Goal: Task Accomplishment & Management: Manage account settings

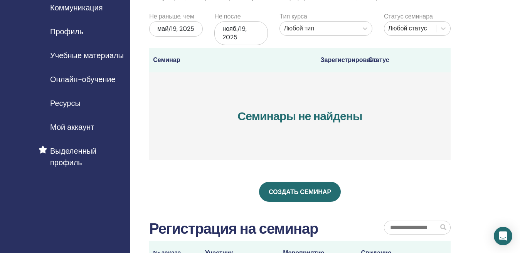
scroll to position [77, 0]
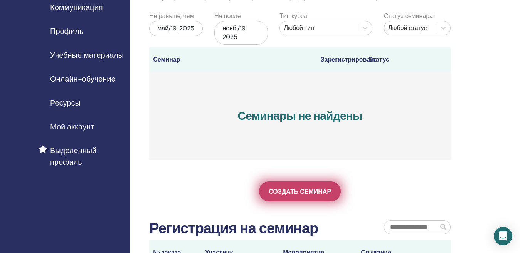
click at [285, 188] on span "Создать семинар" at bounding box center [300, 192] width 62 height 8
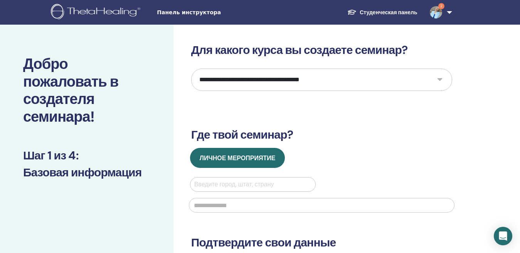
click at [438, 79] on select "**********" at bounding box center [321, 80] width 261 height 22
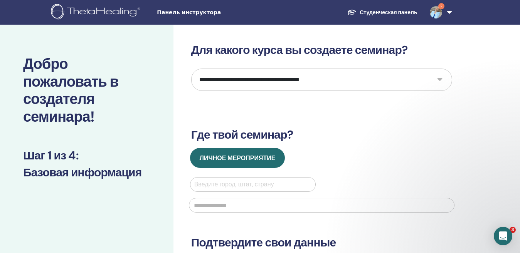
select select "*"
click at [191, 69] on select "**********" at bounding box center [321, 80] width 261 height 22
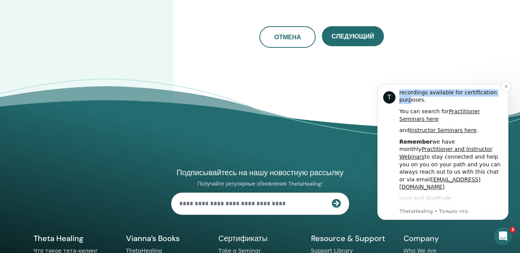
scroll to position [308, 0]
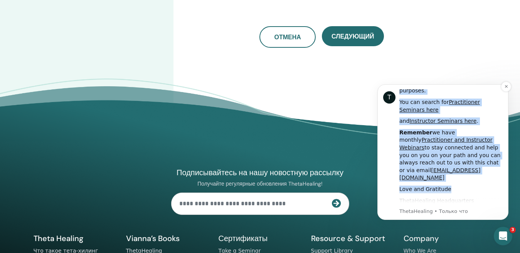
drag, startPoint x: 395, startPoint y: 104, endPoint x: 456, endPoint y: 134, distance: 67.9
click at [456, 134] on div "T Hi Alla, As a ThetaHealing Practitioner and Instructor, continuous growth com…" at bounding box center [442, 152] width 119 height 126
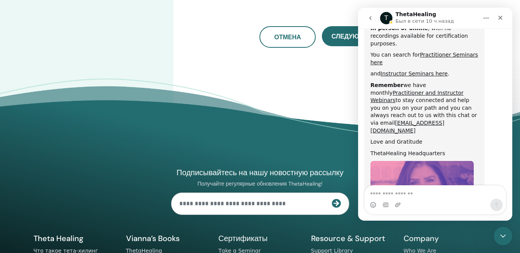
scroll to position [419, 0]
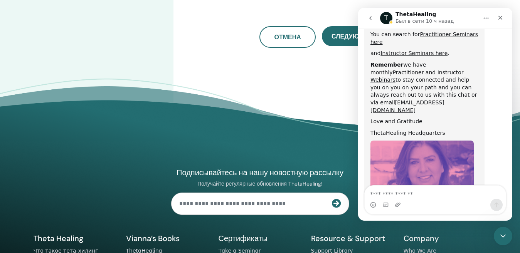
drag, startPoint x: 807, startPoint y: 122, endPoint x: 429, endPoint y: 41, distance: 386.7
click at [429, 118] on div "Love and Gratitude" at bounding box center [424, 122] width 108 height 8
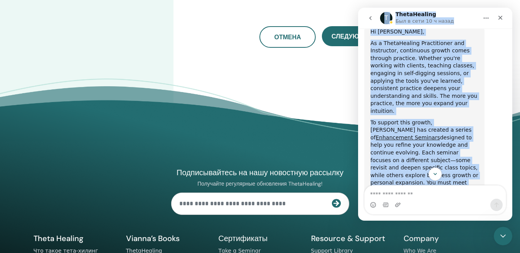
scroll to position [0, 0]
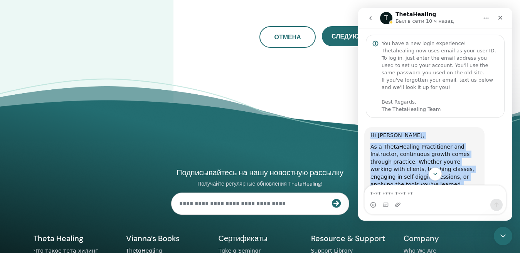
drag, startPoint x: 445, startPoint y: 103, endPoint x: 370, endPoint y: 132, distance: 80.4
copy div "Hi Alla, As a ThetaHealing Practitioner and Instructor, continuous growth comes…"
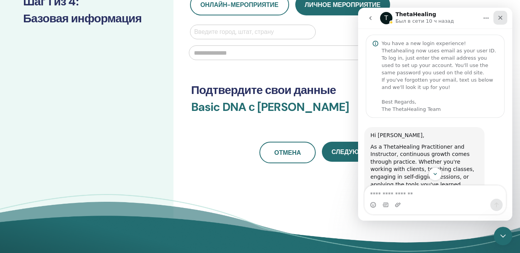
click at [501, 16] on icon "Закрыть" at bounding box center [500, 18] width 6 height 6
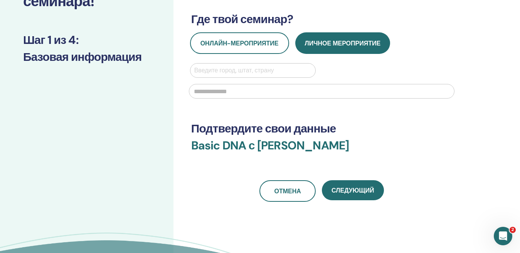
scroll to position [0, 0]
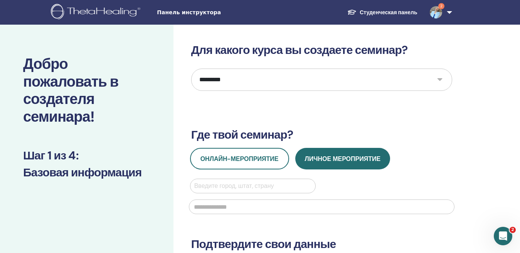
click at [180, 13] on span "Панель инструктора" at bounding box center [215, 12] width 116 height 8
click at [439, 11] on img at bounding box center [436, 12] width 12 height 12
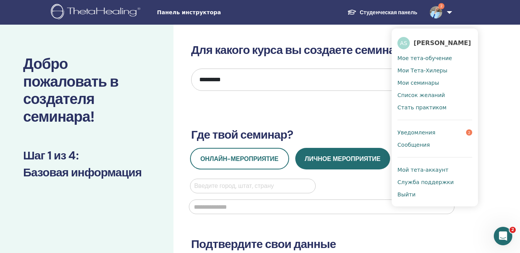
click at [427, 133] on span "Уведомления" at bounding box center [416, 132] width 38 height 7
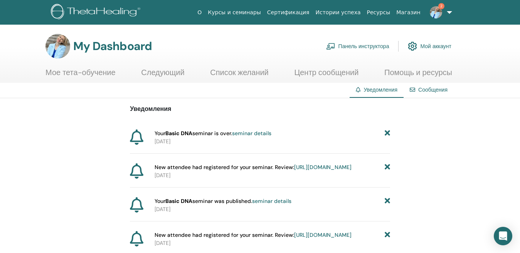
click at [301, 12] on link "Сертификация" at bounding box center [288, 12] width 49 height 14
click at [362, 47] on link "Панель инструктора" at bounding box center [357, 46] width 63 height 17
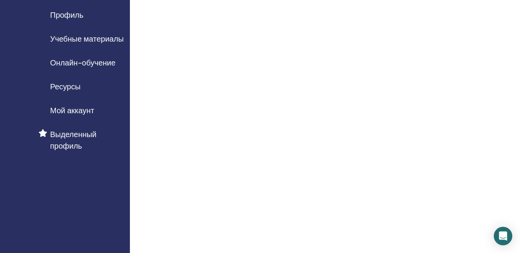
scroll to position [99, 0]
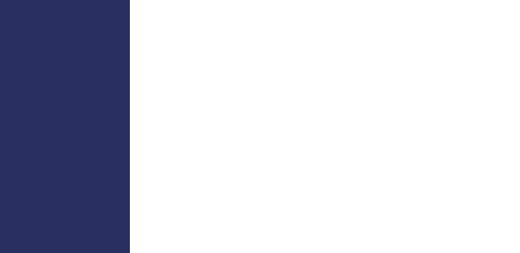
scroll to position [385, 0]
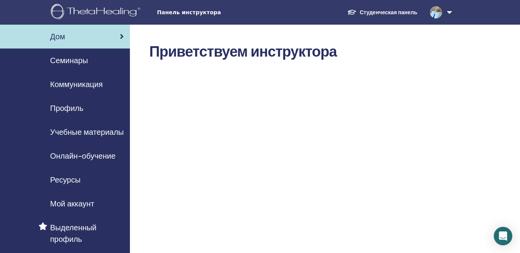
scroll to position [39, 0]
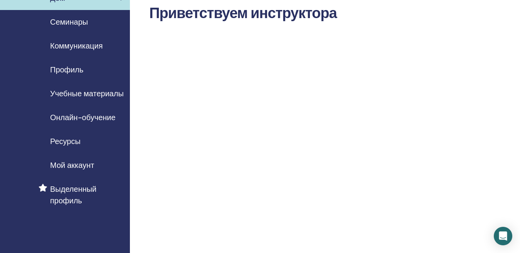
click at [81, 165] on span "Мой аккаунт" at bounding box center [72, 166] width 44 height 12
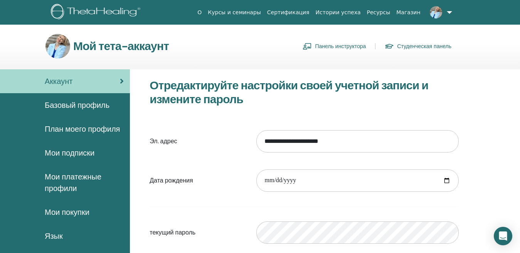
click at [76, 106] on span "Базовый профиль" at bounding box center [77, 105] width 65 height 12
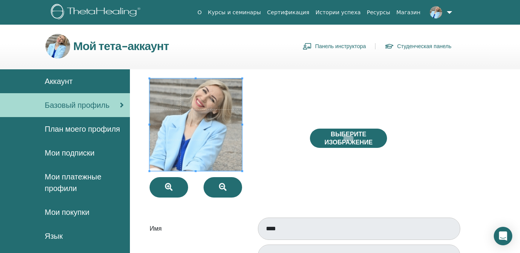
click at [75, 129] on span "План моего профиля" at bounding box center [82, 129] width 75 height 12
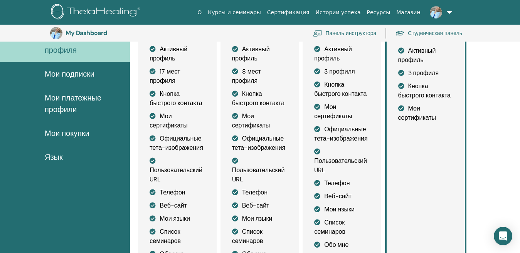
scroll to position [94, 0]
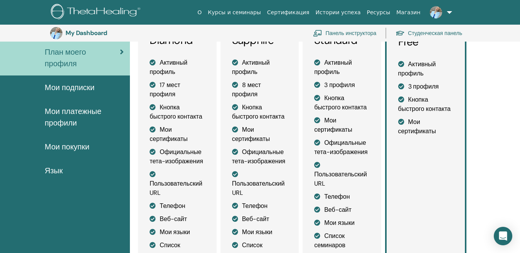
click at [75, 91] on span "Мои подписки" at bounding box center [70, 88] width 50 height 12
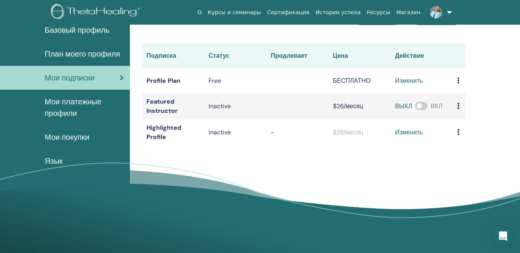
scroll to position [94, 0]
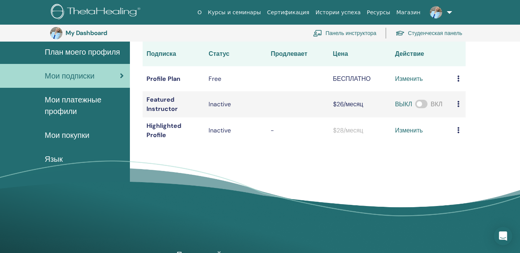
click at [69, 111] on span "Мои платежные профили" at bounding box center [84, 105] width 79 height 23
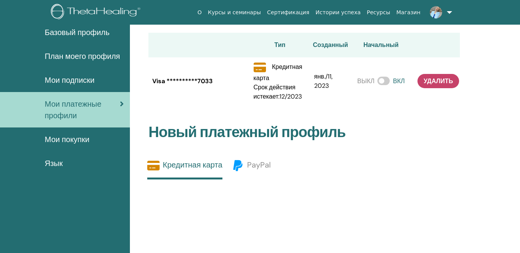
scroll to position [94, 0]
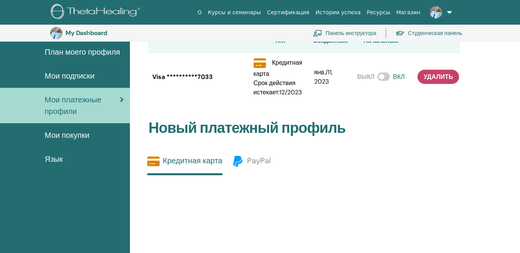
click at [79, 134] on span "Мои покупки" at bounding box center [67, 135] width 45 height 12
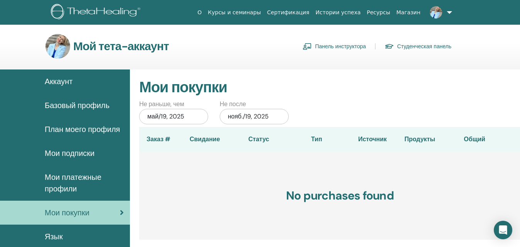
click at [330, 46] on link "Панель инструктора" at bounding box center [334, 46] width 63 height 12
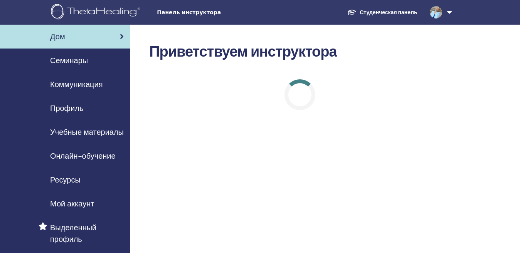
click at [436, 12] on img at bounding box center [436, 12] width 12 height 12
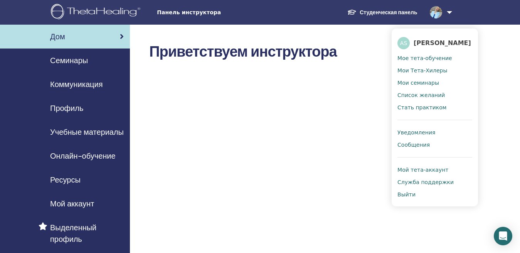
click at [434, 173] on span "Мой тета-аккаунт" at bounding box center [422, 169] width 51 height 7
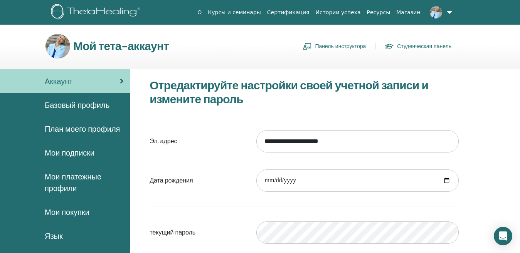
click at [436, 17] on img at bounding box center [436, 12] width 12 height 12
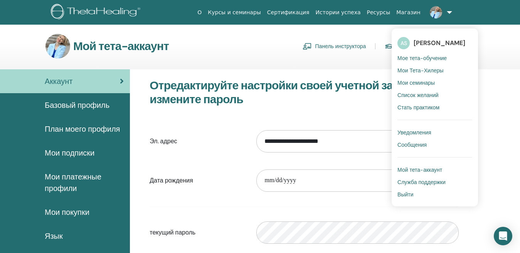
click at [430, 42] on span "[PERSON_NAME]" at bounding box center [440, 43] width 52 height 8
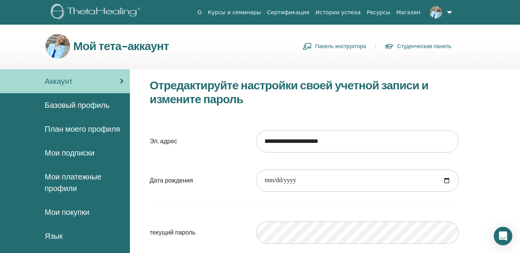
click at [429, 46] on link "Студенческая панель" at bounding box center [418, 46] width 67 height 12
